Goal: Task Accomplishment & Management: Manage account settings

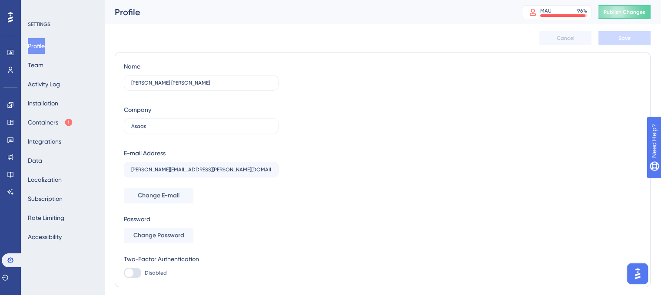
click at [14, 76] on div "Users" at bounding box center [10, 70] width 7 height 14
click at [12, 72] on icon at bounding box center [10, 70] width 5 height 6
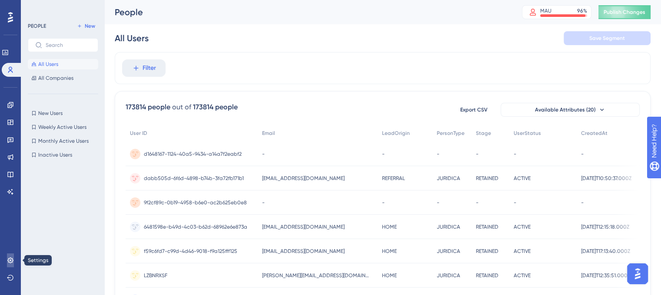
click at [11, 263] on icon at bounding box center [10, 260] width 7 height 7
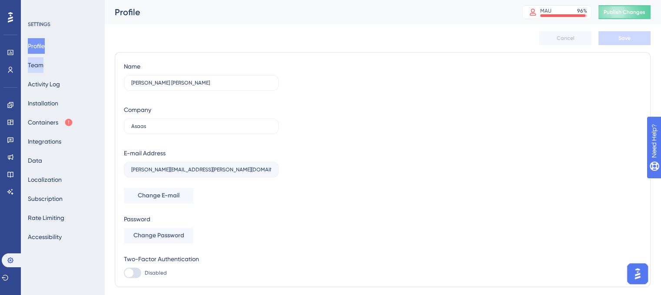
click at [43, 64] on button "Team" at bounding box center [36, 65] width 16 height 16
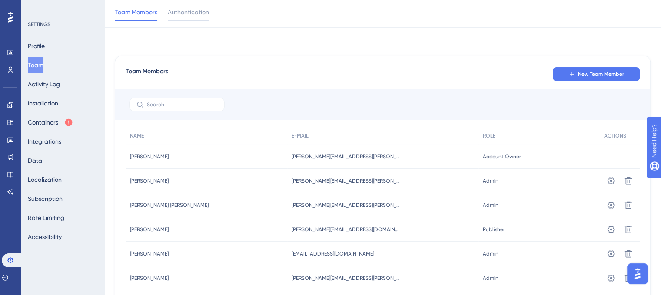
scroll to position [43, 0]
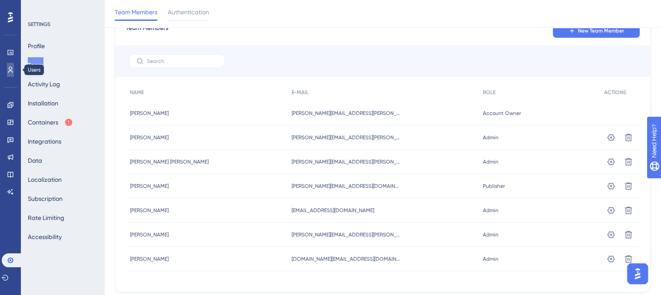
click at [10, 67] on icon at bounding box center [10, 70] width 5 height 6
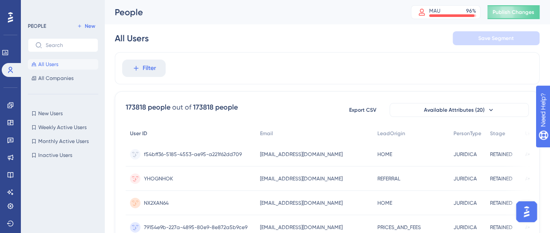
scroll to position [43, 0]
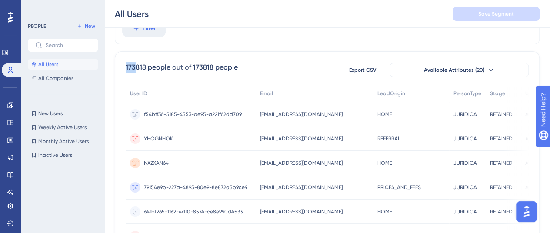
drag, startPoint x: 126, startPoint y: 67, endPoint x: 138, endPoint y: 68, distance: 11.8
click at [136, 67] on div "173818 people" at bounding box center [148, 67] width 45 height 10
click at [461, 64] on button "Available Attributes (20)" at bounding box center [458, 70] width 139 height 14
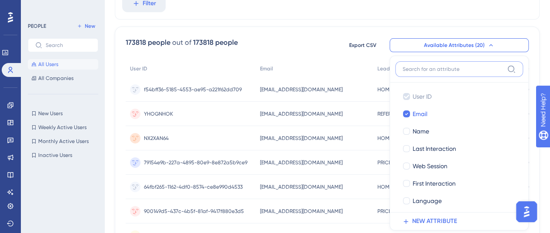
scroll to position [0, 7]
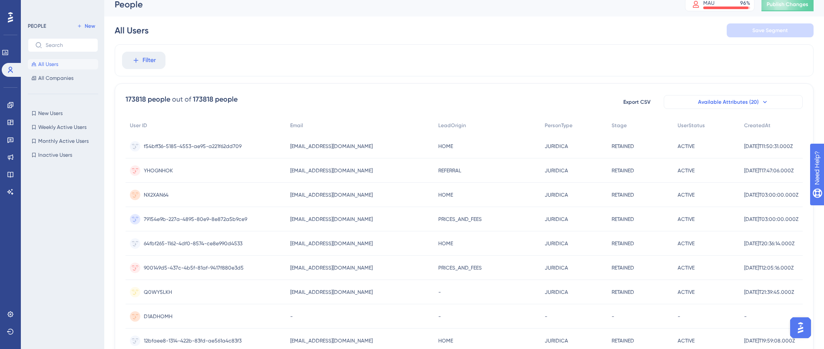
scroll to position [9, 9]
click at [52, 66] on span "All Users" at bounding box center [48, 64] width 20 height 7
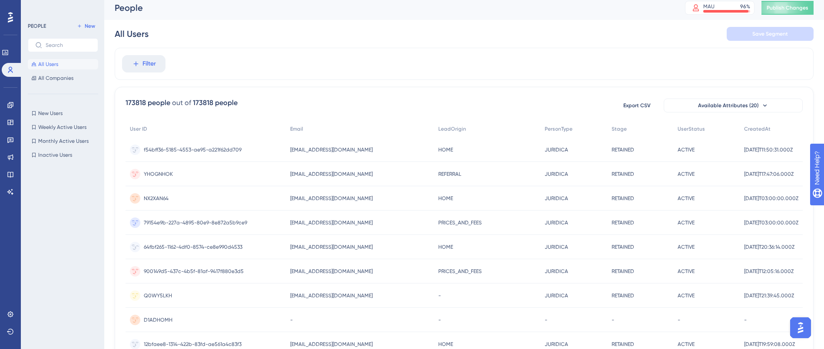
scroll to position [0, 9]
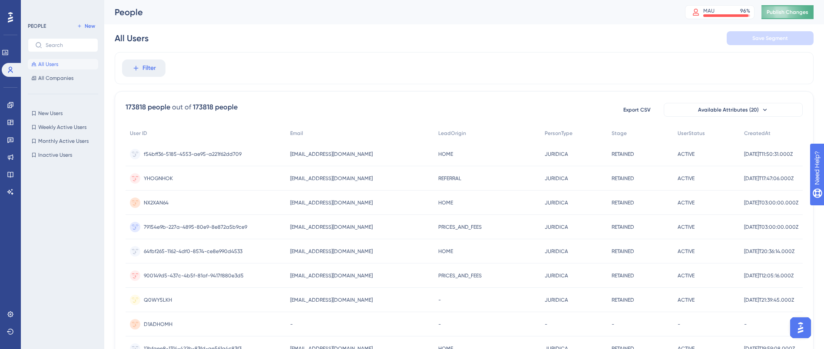
click at [660, 9] on span "Publish Changes" at bounding box center [788, 12] width 42 height 7
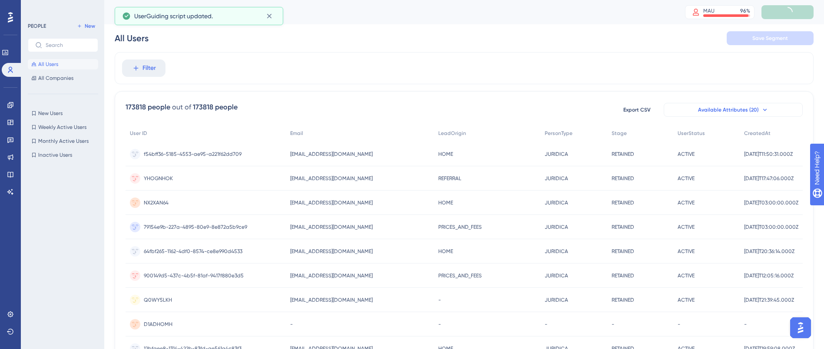
click at [660, 113] on span "Available Attributes (20)" at bounding box center [728, 109] width 61 height 7
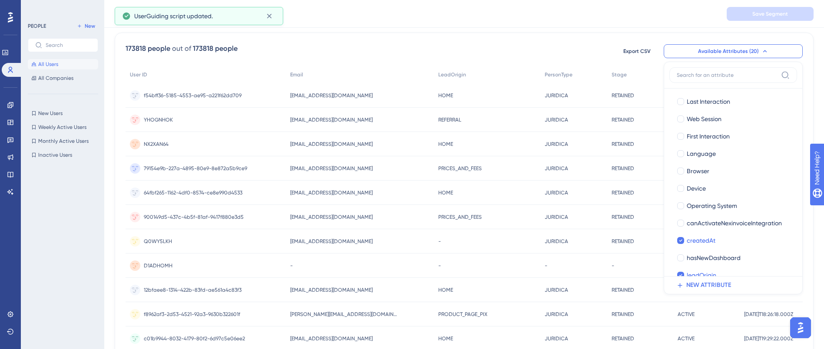
scroll to position [130, 0]
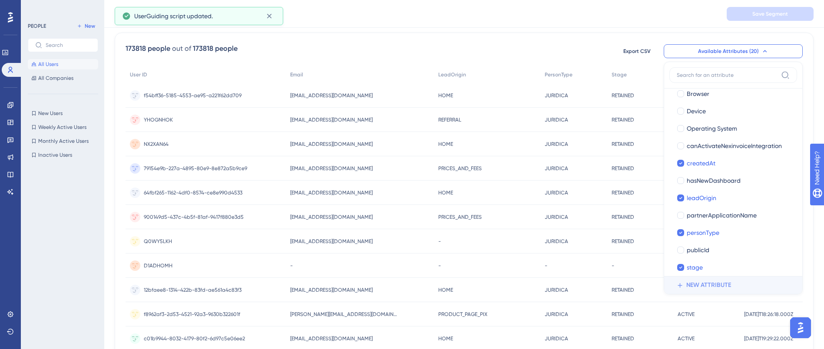
click at [660, 283] on span "NEW ATTRIBUTE" at bounding box center [708, 285] width 45 height 10
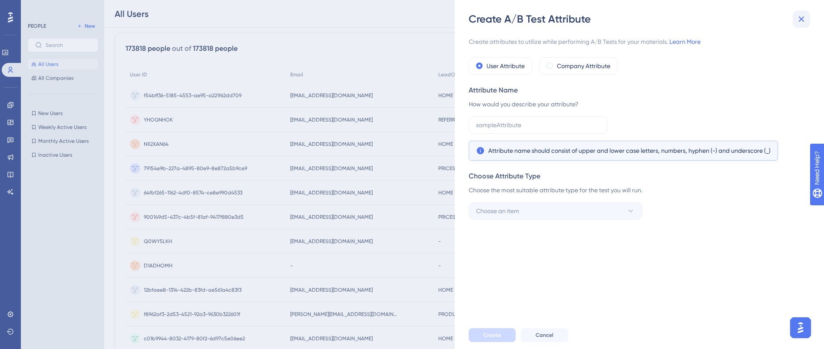
click at [660, 19] on icon at bounding box center [801, 19] width 10 height 10
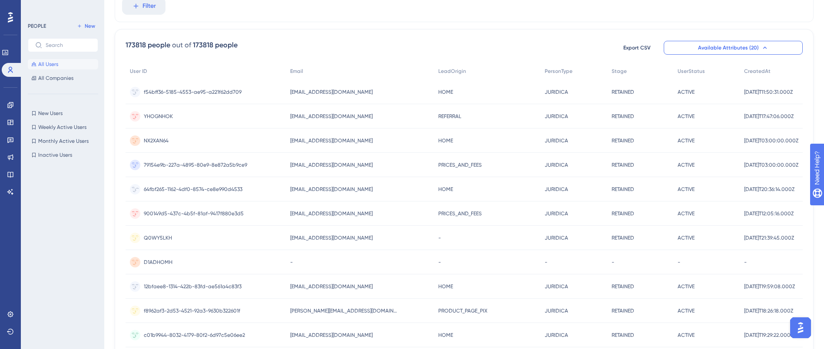
scroll to position [0, 9]
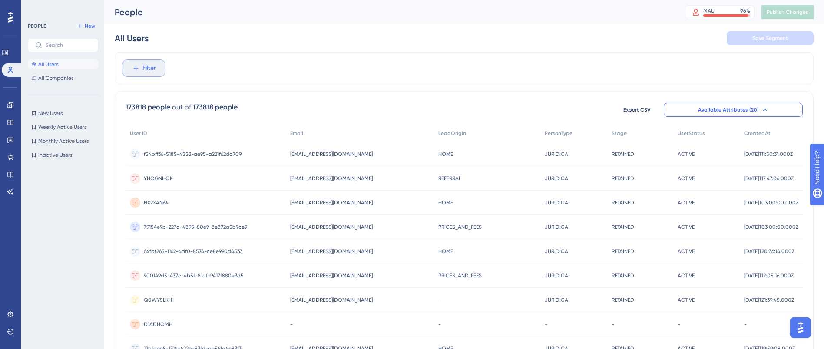
click at [133, 70] on button "Filter" at bounding box center [143, 68] width 43 height 17
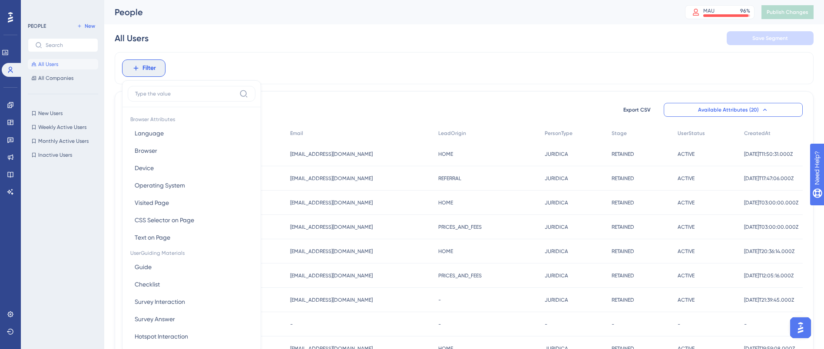
scroll to position [32, 9]
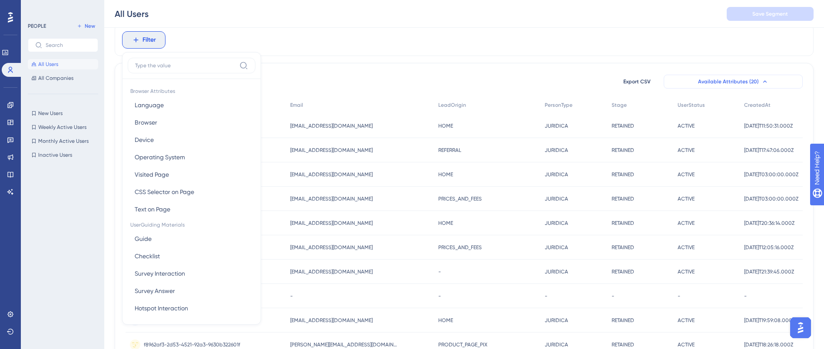
click at [660, 81] on button "Available Attributes (20)" at bounding box center [733, 82] width 139 height 14
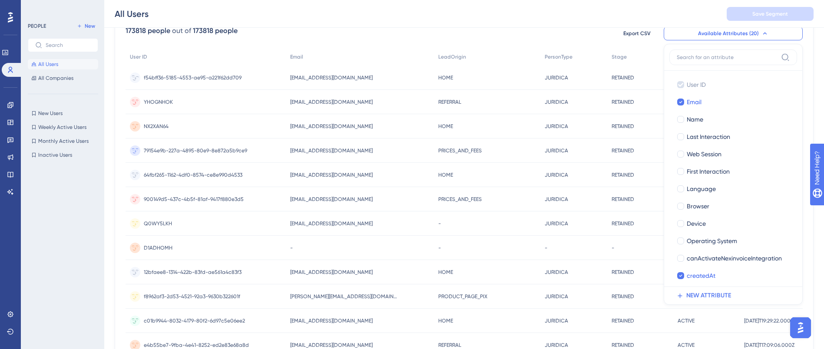
scroll to position [0, 9]
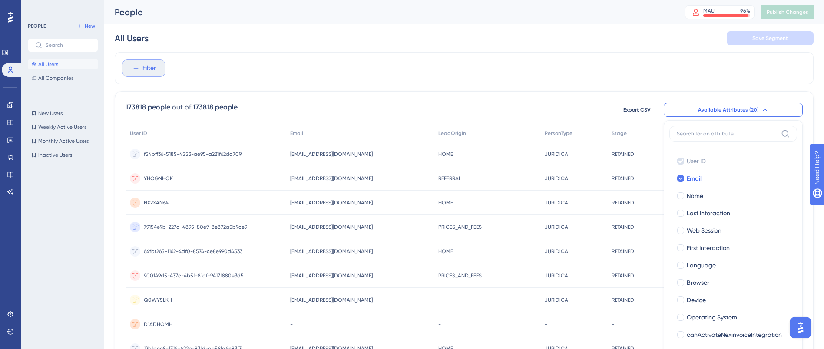
click at [122, 66] on button "Filter" at bounding box center [143, 68] width 43 height 17
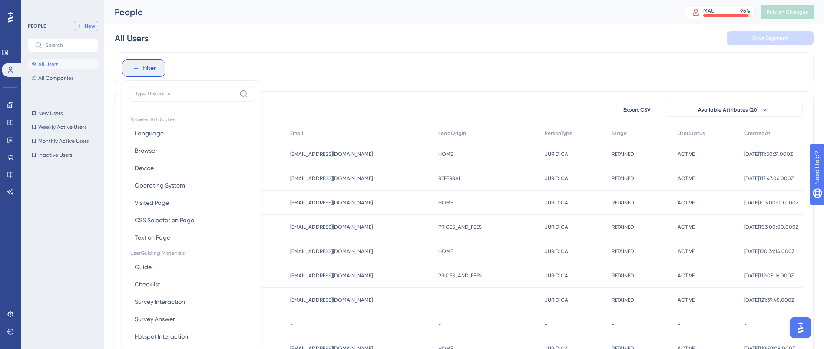
click at [86, 25] on span "New" at bounding box center [90, 26] width 10 height 7
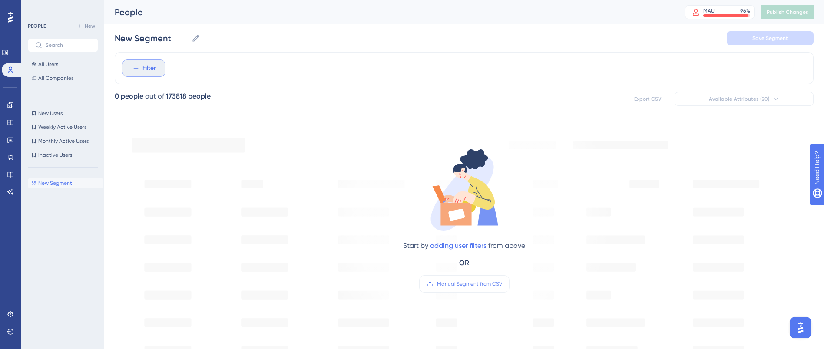
click at [143, 65] on span "Filter" at bounding box center [149, 68] width 13 height 10
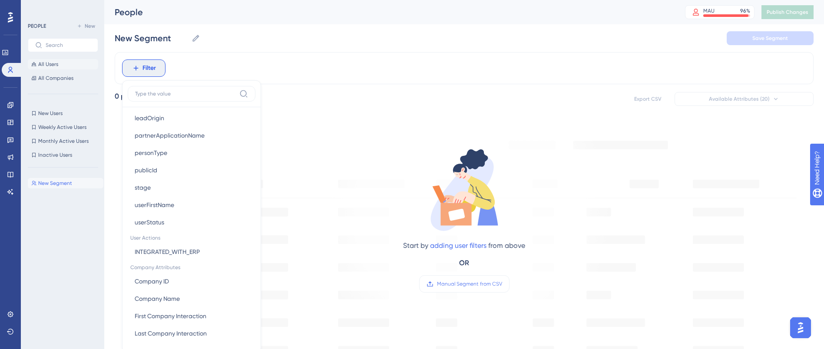
click at [44, 66] on span "All Users" at bounding box center [48, 64] width 20 height 7
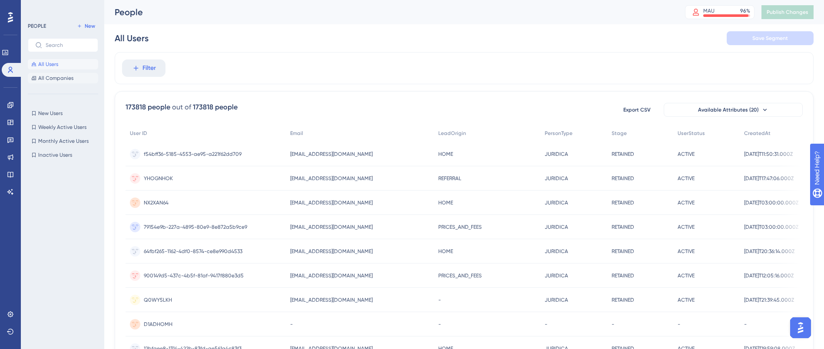
click at [46, 82] on button "All Companies" at bounding box center [63, 78] width 70 height 10
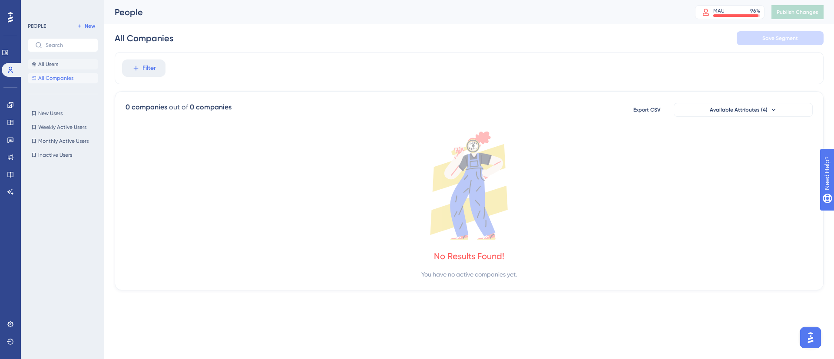
click at [47, 66] on span "All Users" at bounding box center [48, 64] width 20 height 7
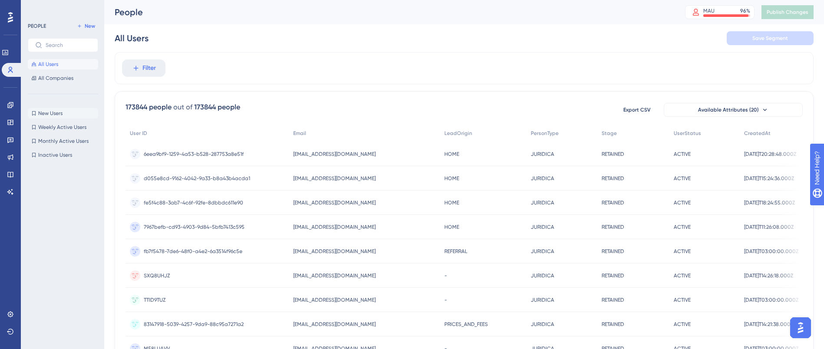
click at [45, 115] on span "New Users" at bounding box center [50, 113] width 24 height 7
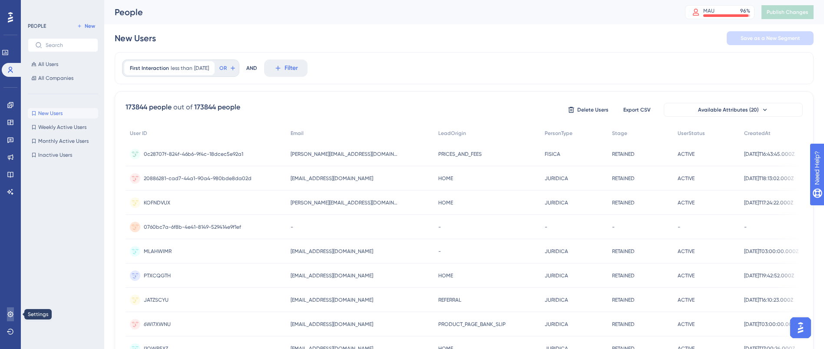
click at [10, 295] on link at bounding box center [10, 315] width 7 height 14
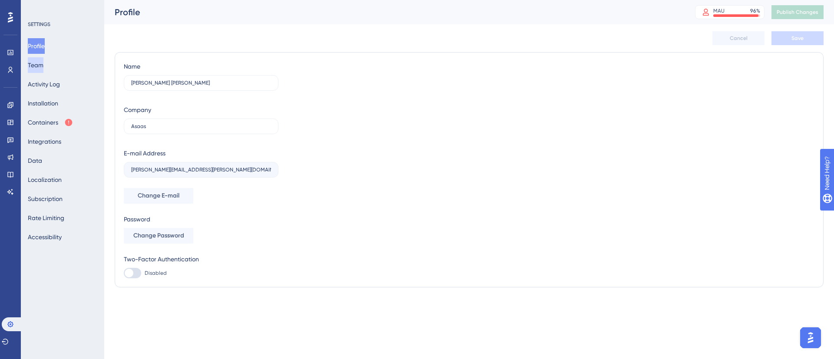
click at [43, 62] on button "Team" at bounding box center [36, 65] width 16 height 16
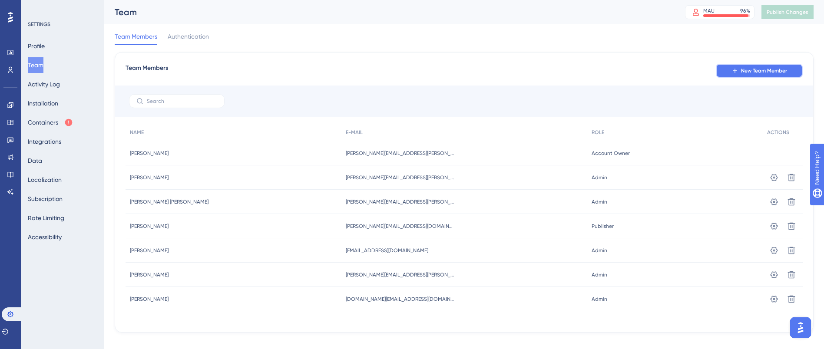
click at [660, 70] on button "New Team Member" at bounding box center [759, 71] width 87 height 14
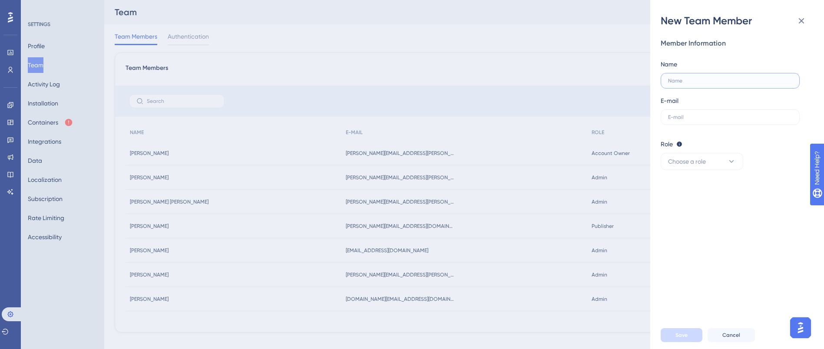
click at [660, 79] on input "text" at bounding box center [730, 81] width 124 height 6
type input "Isabela"
click at [660, 115] on input "text" at bounding box center [730, 117] width 124 height 6
type input "[EMAIL_ADDRESS][DOMAIN_NAME]"
click at [660, 158] on button "Choose a role" at bounding box center [702, 161] width 83 height 17
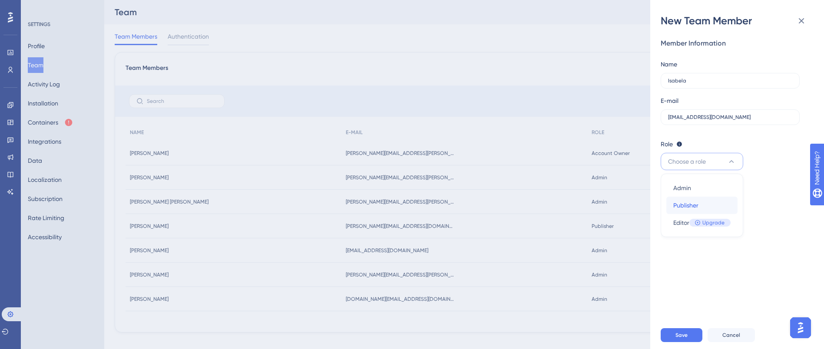
click at [660, 205] on div "Publisher Publisher" at bounding box center [701, 205] width 57 height 17
click at [660, 295] on button "Save" at bounding box center [682, 335] width 42 height 14
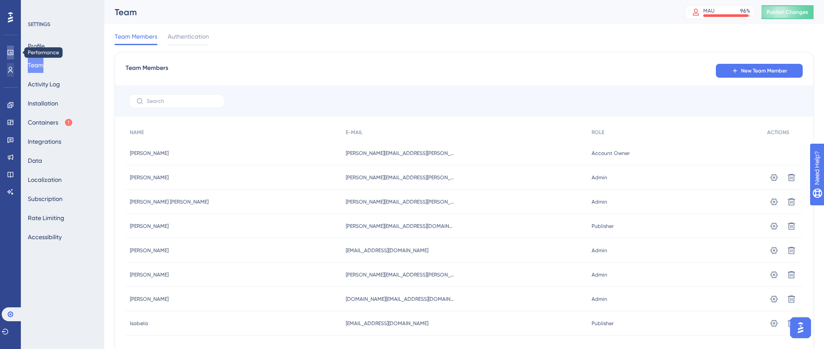
drag, startPoint x: 11, startPoint y: 56, endPoint x: 10, endPoint y: 65, distance: 9.2
click at [11, 56] on link at bounding box center [10, 53] width 7 height 14
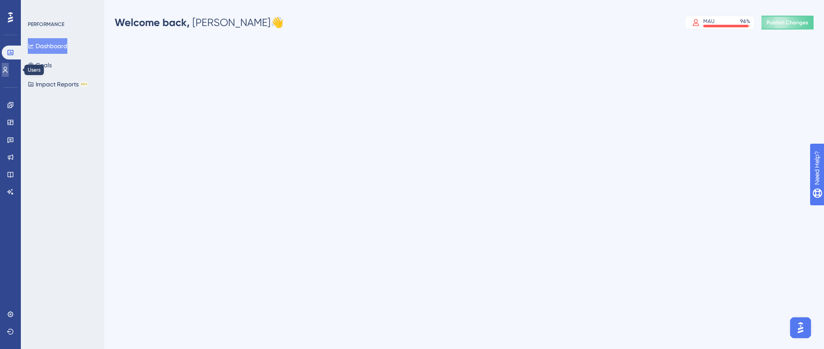
click at [9, 67] on icon at bounding box center [5, 69] width 7 height 7
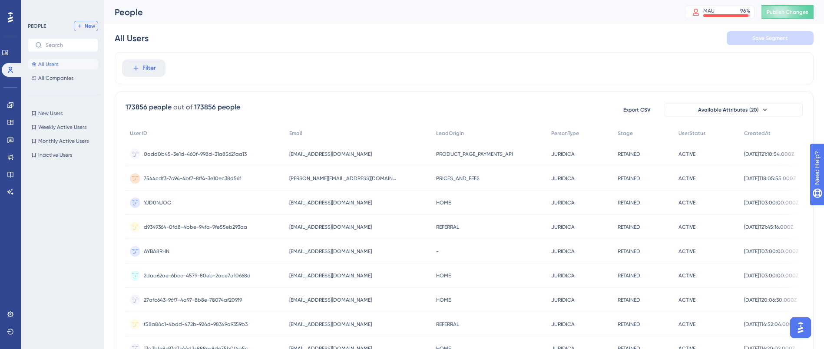
click at [86, 23] on span "New" at bounding box center [90, 26] width 10 height 7
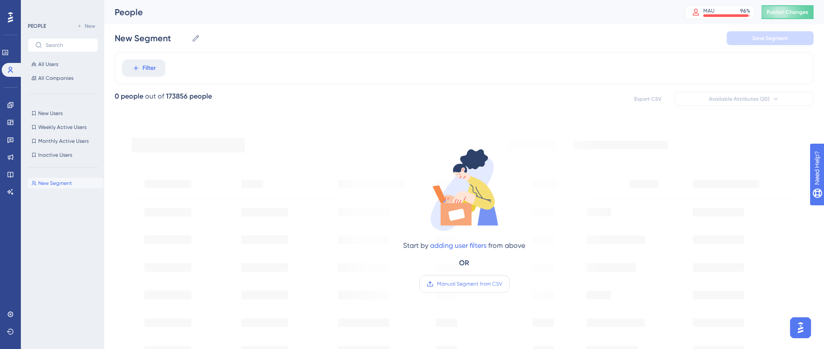
click at [457, 286] on span "Manual Segment from CSV" at bounding box center [469, 284] width 65 height 7
click at [502, 284] on input "Manual Segment from CSV" at bounding box center [502, 284] width 0 height 0
click at [13, 68] on icon at bounding box center [10, 69] width 7 height 7
click at [10, 73] on link at bounding box center [12, 70] width 21 height 14
click at [9, 52] on icon at bounding box center [5, 52] width 7 height 7
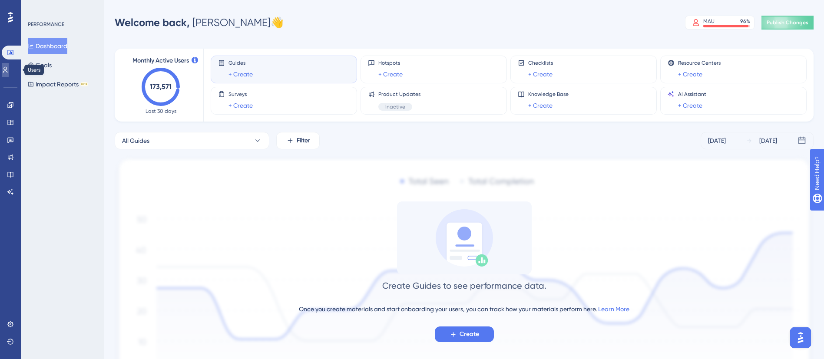
click at [9, 68] on icon at bounding box center [5, 69] width 7 height 7
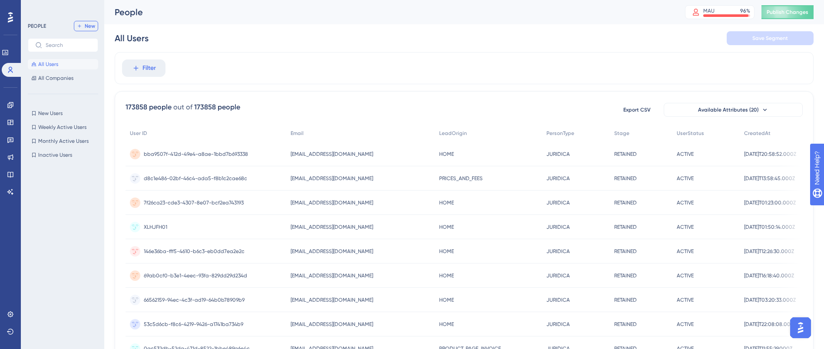
click at [89, 27] on span "New" at bounding box center [90, 26] width 10 height 7
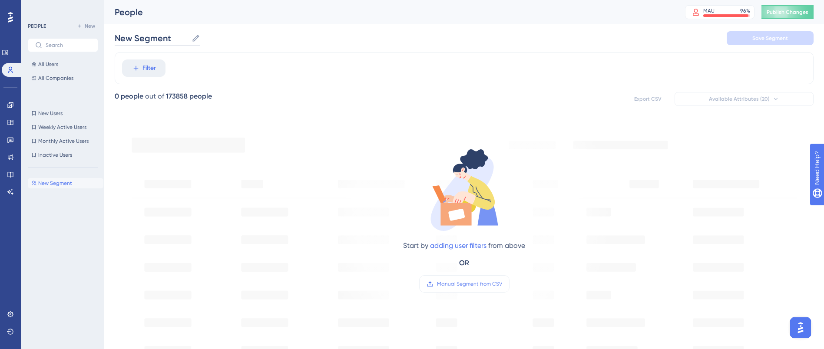
click at [167, 39] on input "New Segment" at bounding box center [151, 38] width 73 height 12
click at [171, 37] on input "New Segment" at bounding box center [151, 38] width 73 height 12
click at [173, 39] on input "New Segment" at bounding box center [151, 38] width 73 height 12
click at [176, 37] on input "New Segment" at bounding box center [151, 38] width 73 height 12
click at [154, 40] on input "New Segment" at bounding box center [151, 38] width 73 height 12
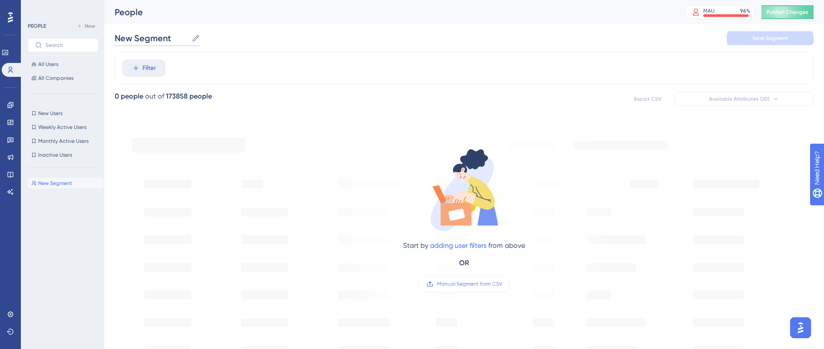
click at [149, 40] on input "New Segment" at bounding box center [151, 38] width 73 height 12
type input "Ingresso Connect"
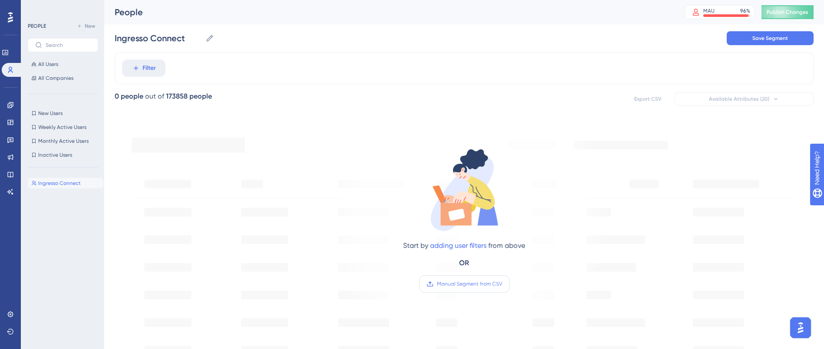
click at [478, 286] on span "Manual Segment from CSV" at bounding box center [469, 284] width 65 height 7
click at [502, 284] on input "Manual Segment from CSV" at bounding box center [502, 284] width 0 height 0
drag, startPoint x: 467, startPoint y: 245, endPoint x: 448, endPoint y: 250, distance: 19.0
click at [448, 250] on div "Start by adding user filters from above" at bounding box center [464, 246] width 122 height 10
click at [449, 248] on link "adding user filters" at bounding box center [458, 246] width 56 height 8
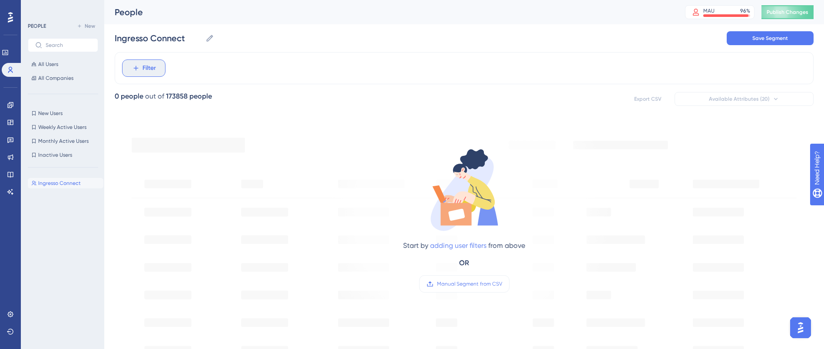
click at [122, 60] on button "Filter" at bounding box center [143, 68] width 43 height 17
click at [449, 248] on link "adding user filters" at bounding box center [458, 246] width 56 height 8
click at [122, 60] on button "Filter" at bounding box center [143, 68] width 43 height 17
click at [45, 65] on span "All Users" at bounding box center [48, 64] width 20 height 7
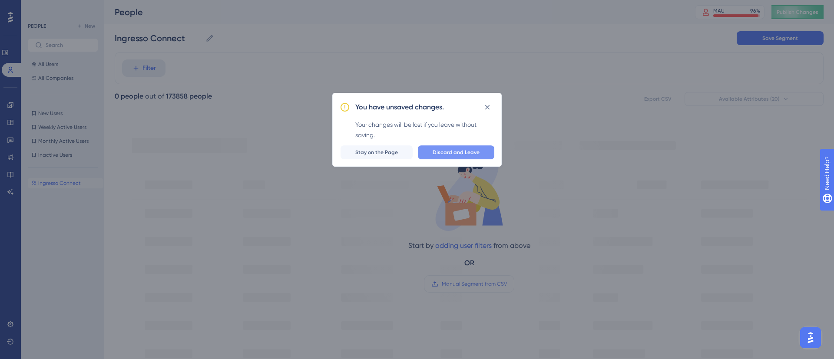
click at [451, 153] on span "Discard and Leave" at bounding box center [456, 152] width 47 height 7
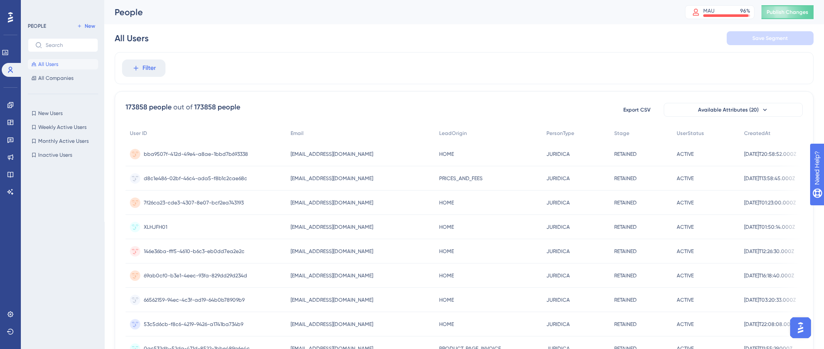
scroll to position [0, 10]
click at [9, 106] on icon at bounding box center [10, 105] width 6 height 6
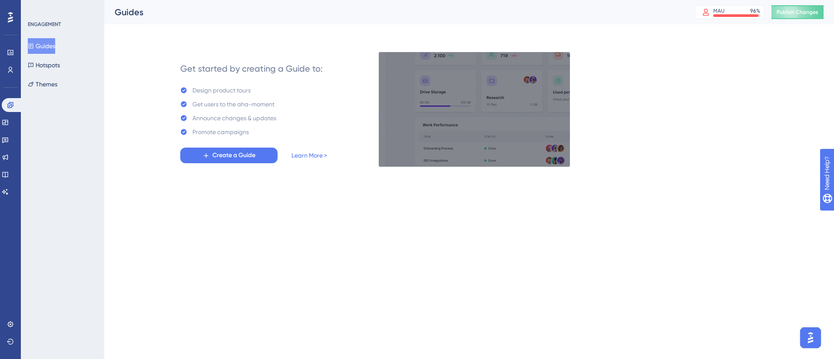
click at [52, 47] on button "Guides" at bounding box center [41, 46] width 27 height 16
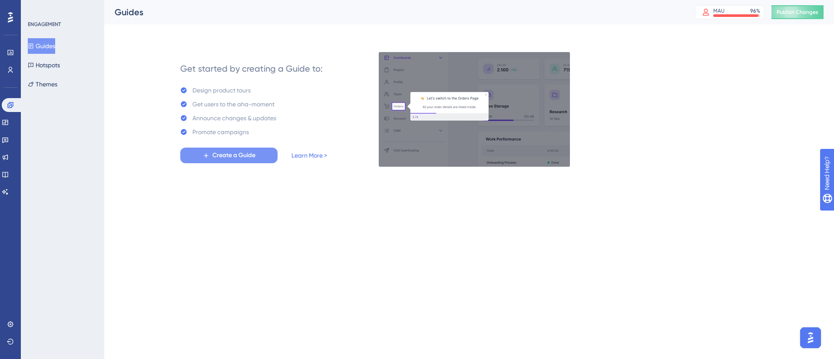
click at [246, 155] on span "Create a Guide" at bounding box center [233, 155] width 43 height 10
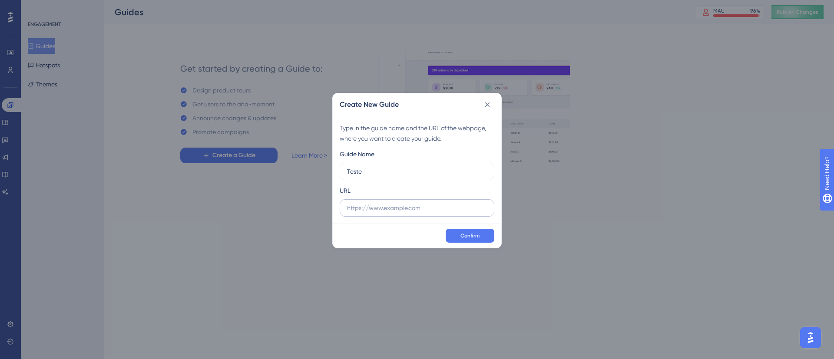
type input "Teste"
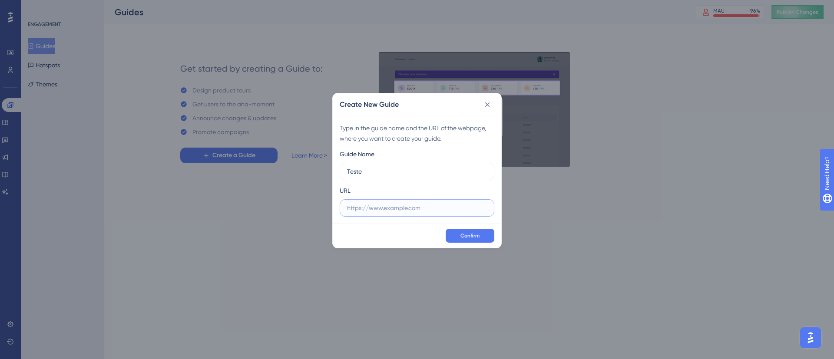
click at [360, 205] on input "text" at bounding box center [417, 208] width 140 height 10
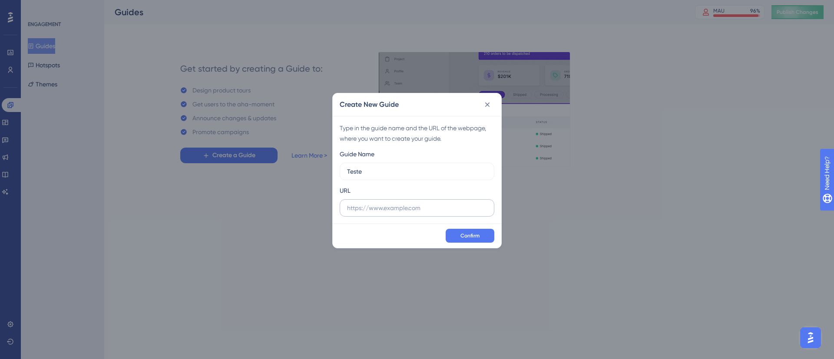
click at [369, 215] on label at bounding box center [417, 207] width 155 height 17
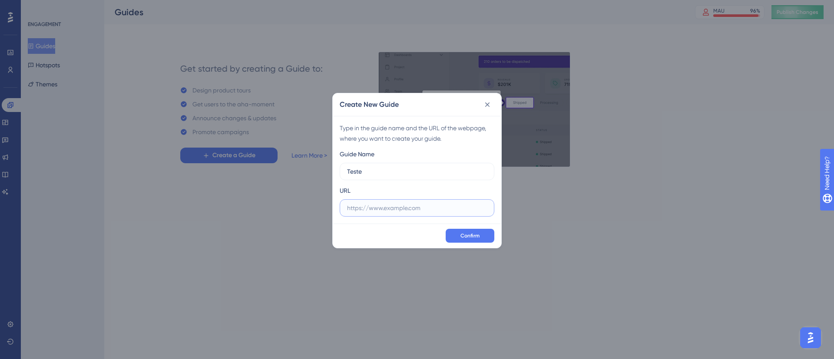
click at [369, 213] on input "text" at bounding box center [417, 208] width 140 height 10
paste input "[URL][DOMAIN_NAME]"
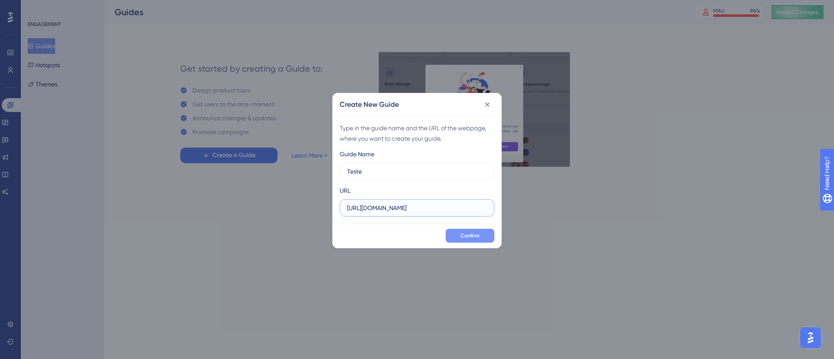
type input "[URL][DOMAIN_NAME]"
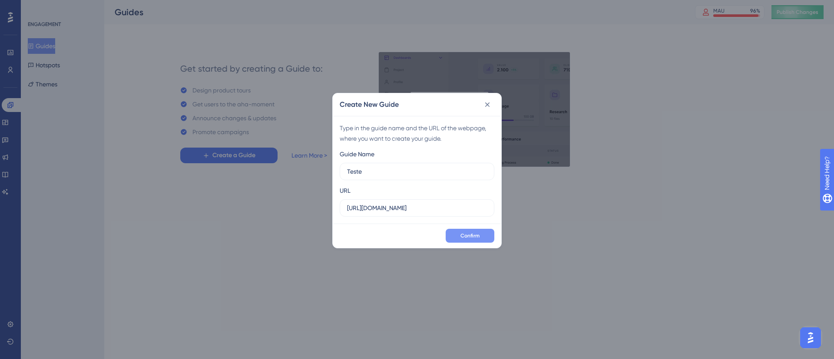
click at [464, 238] on span "Confirm" at bounding box center [470, 235] width 19 height 7
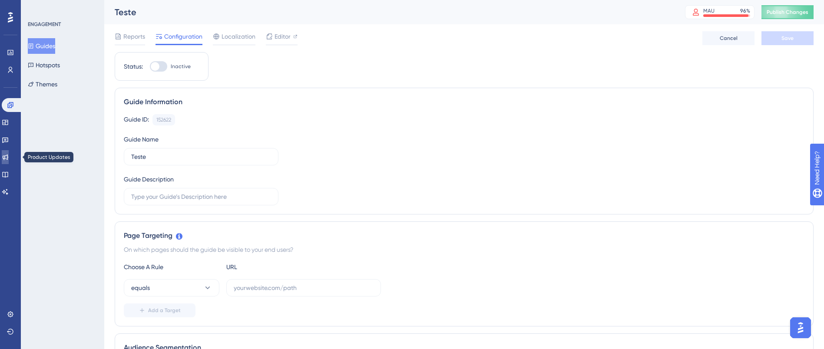
click at [9, 160] on icon at bounding box center [5, 157] width 7 height 7
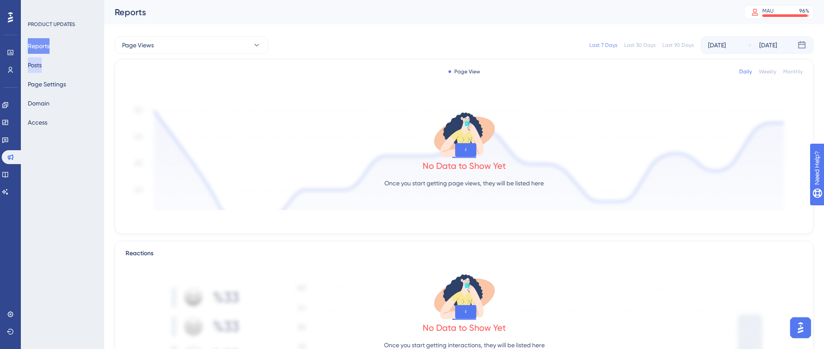
click at [42, 64] on button "Posts" at bounding box center [35, 65] width 14 height 16
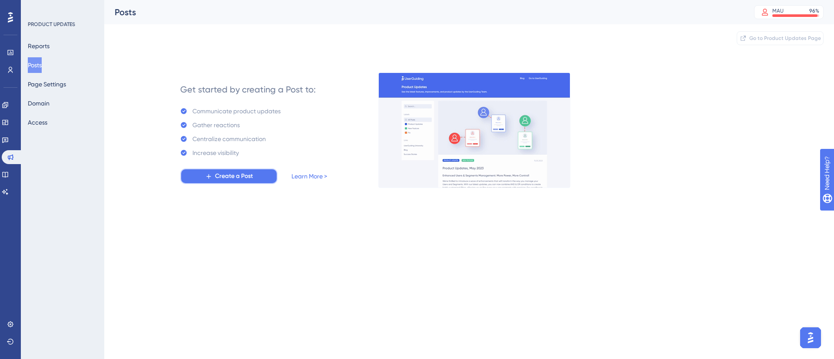
click at [233, 180] on span "Create a Post" at bounding box center [234, 176] width 38 height 10
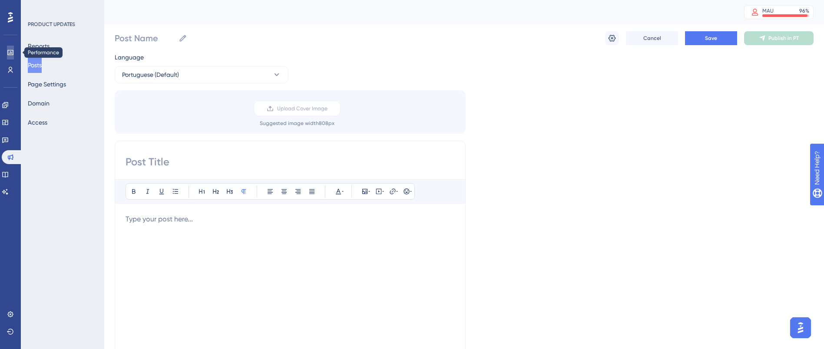
click at [9, 51] on icon at bounding box center [10, 52] width 7 height 7
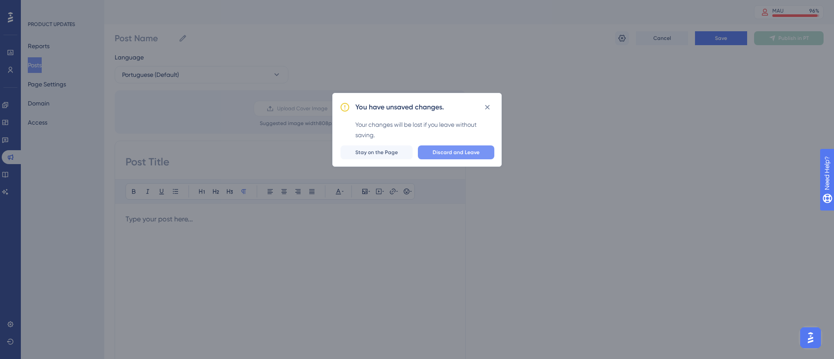
click at [460, 153] on span "Discard and Leave" at bounding box center [456, 152] width 47 height 7
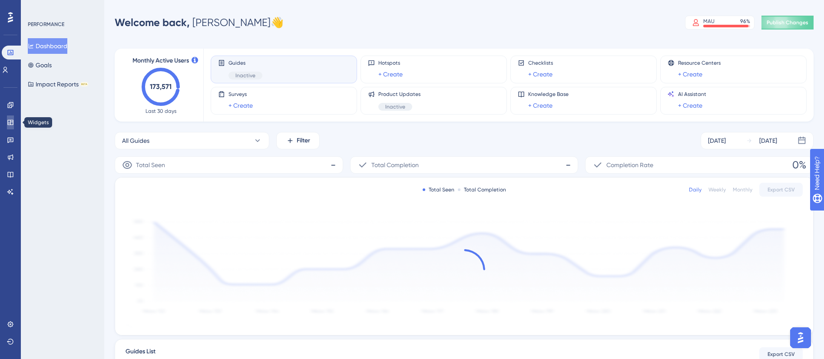
click at [9, 118] on link at bounding box center [10, 123] width 7 height 14
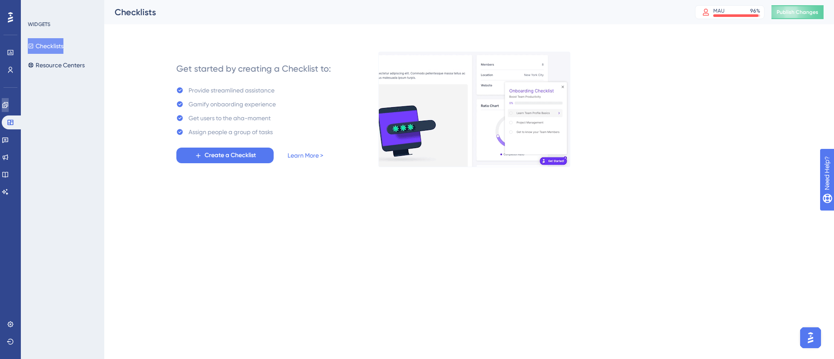
click at [7, 106] on link at bounding box center [5, 105] width 7 height 14
